Goal: Transaction & Acquisition: Purchase product/service

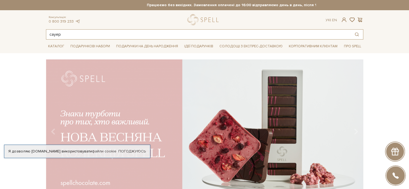
type input "сауер"
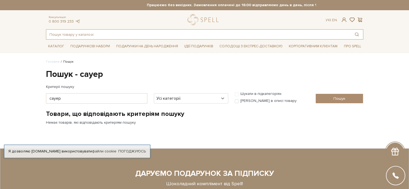
click at [72, 35] on input "text" at bounding box center [198, 35] width 304 height 10
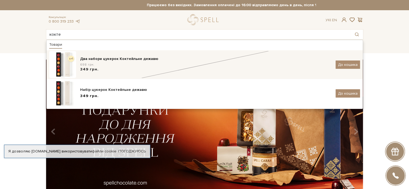
type input "кокте"
click at [108, 60] on div "Два набори цукерок Коктейльне дежавю" at bounding box center [205, 58] width 251 height 5
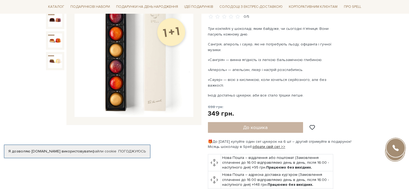
scroll to position [27, 0]
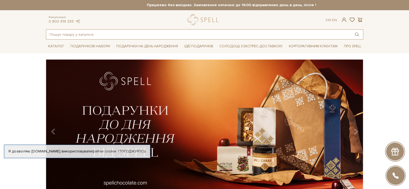
click at [81, 33] on input "text" at bounding box center [198, 35] width 304 height 10
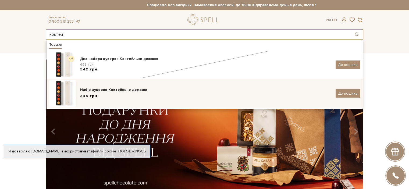
type input "коктей"
click at [126, 91] on div "Набір цукерок Коктейльне дежавю" at bounding box center [205, 89] width 251 height 5
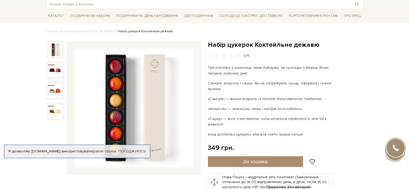
scroll to position [27, 0]
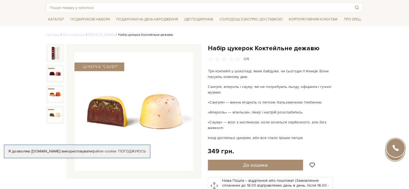
click at [171, 113] on img at bounding box center [133, 111] width 119 height 119
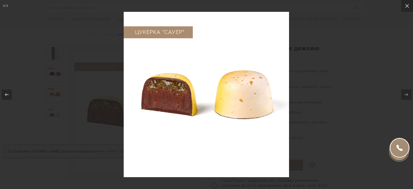
click at [366, 123] on div at bounding box center [206, 94] width 413 height 189
